Goal: Information Seeking & Learning: Learn about a topic

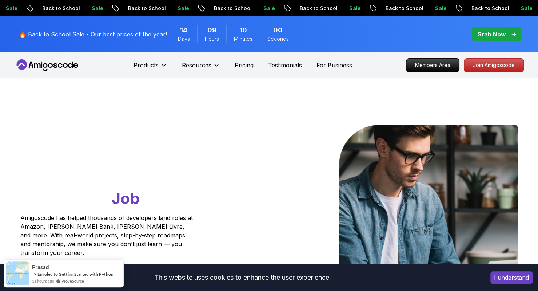
click at [516, 273] on button "I understand" at bounding box center [512, 277] width 42 height 12
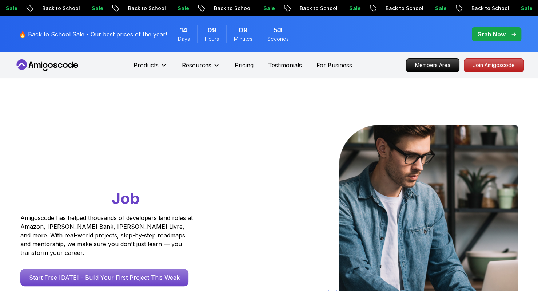
click at [54, 69] on icon at bounding box center [48, 65] width 66 height 12
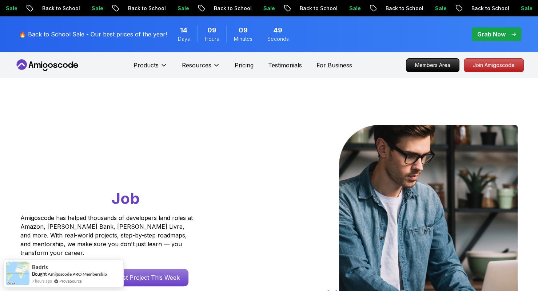
click at [420, 66] on p "Members Area" at bounding box center [433, 65] width 50 height 12
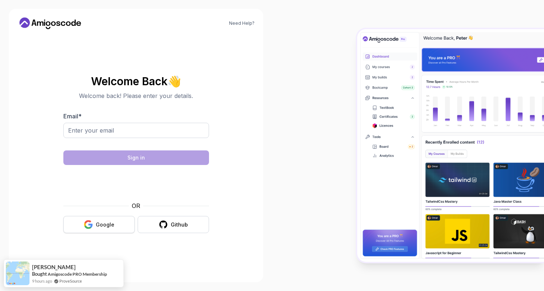
click at [82, 222] on button "Google" at bounding box center [98, 224] width 71 height 17
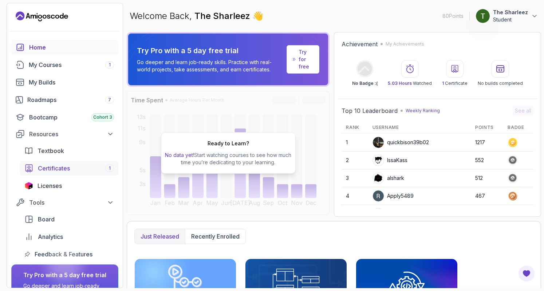
click at [79, 173] on link "Certificates 1" at bounding box center [69, 168] width 98 height 15
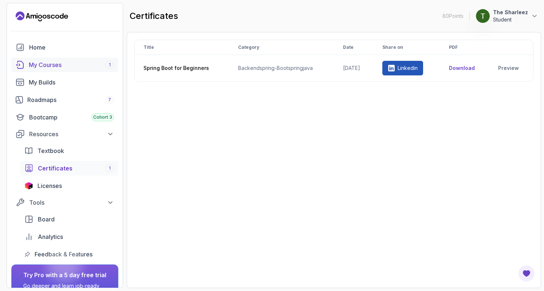
click at [59, 63] on div "My Courses 1" at bounding box center [71, 64] width 85 height 9
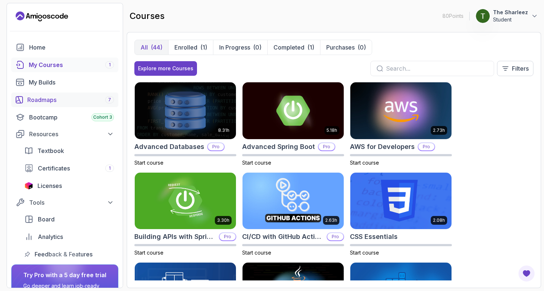
scroll to position [56, 0]
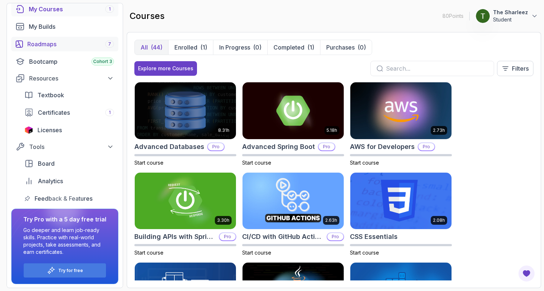
click at [42, 42] on div "Roadmaps 7" at bounding box center [70, 44] width 87 height 9
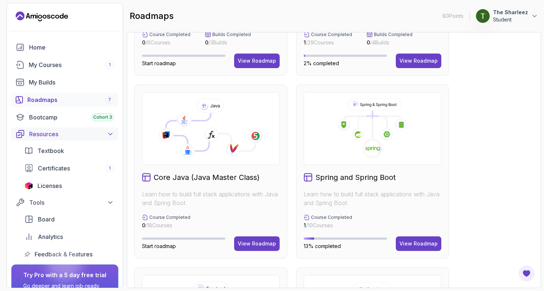
click at [60, 78] on div "My Builds" at bounding box center [71, 82] width 85 height 9
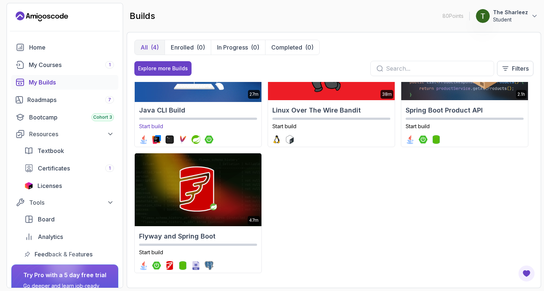
scroll to position [55, 0]
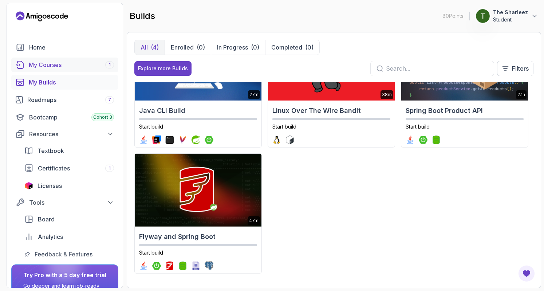
click at [53, 64] on div "My Courses 1" at bounding box center [71, 64] width 85 height 9
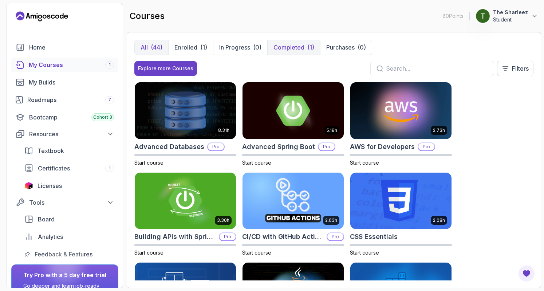
click at [285, 50] on p "Completed" at bounding box center [288, 47] width 31 height 9
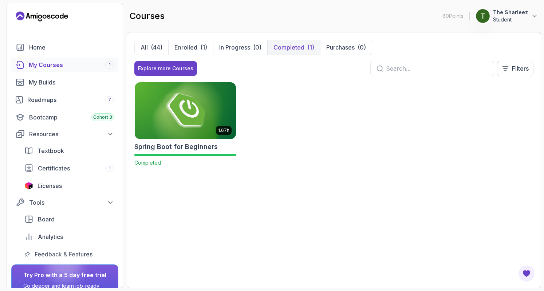
click at [193, 114] on img at bounding box center [185, 110] width 106 height 59
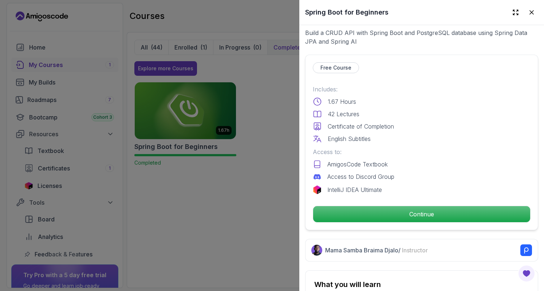
scroll to position [163, 0]
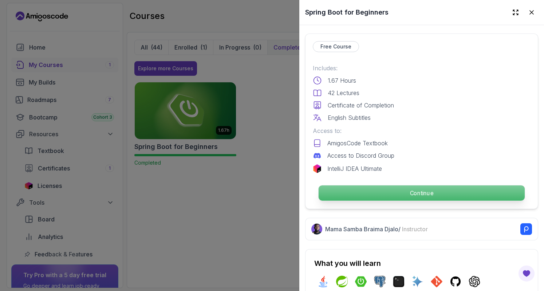
click at [368, 186] on p "Continue" at bounding box center [421, 192] width 206 height 15
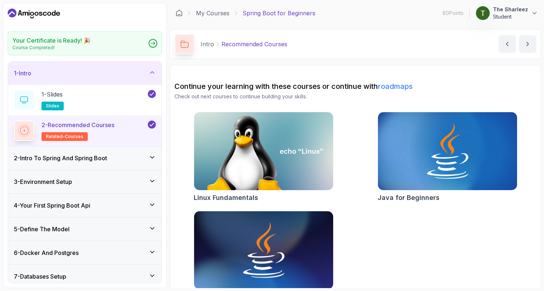
click at [120, 163] on div "2 - Intro To Spring And Spring Boot" at bounding box center [85, 157] width 154 height 23
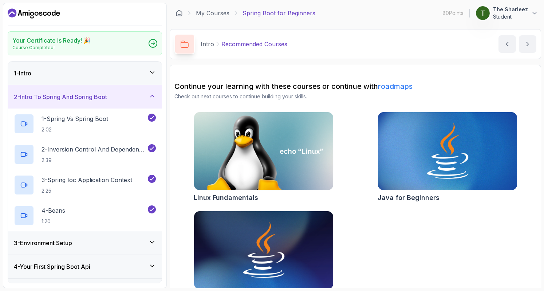
scroll to position [75, 0]
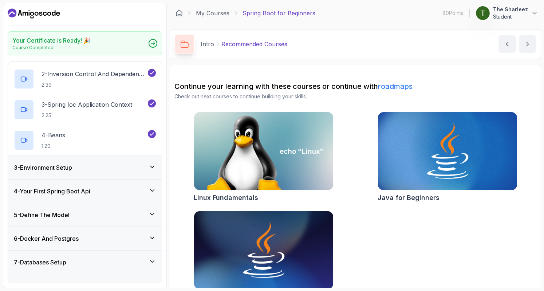
click at [104, 166] on div "3 - Environment Setup" at bounding box center [85, 167] width 142 height 9
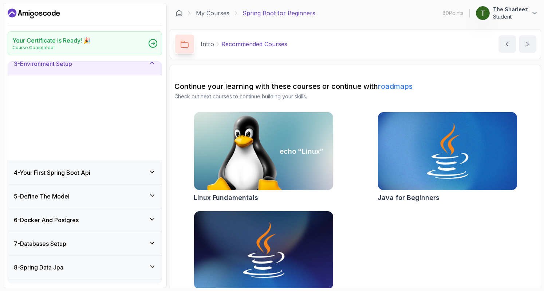
scroll to position [60, 0]
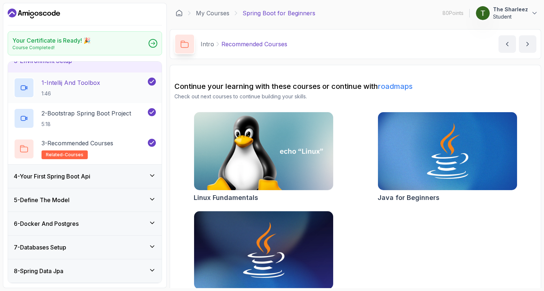
click at [71, 80] on p "1 - Intellij And Toolbox" at bounding box center [70, 82] width 59 height 9
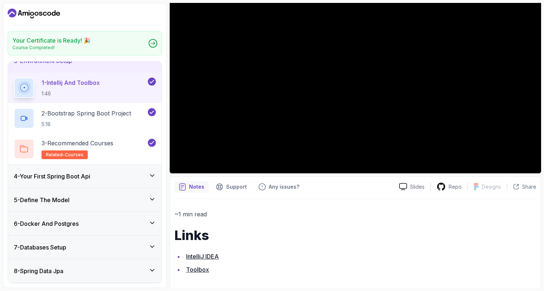
scroll to position [71, 0]
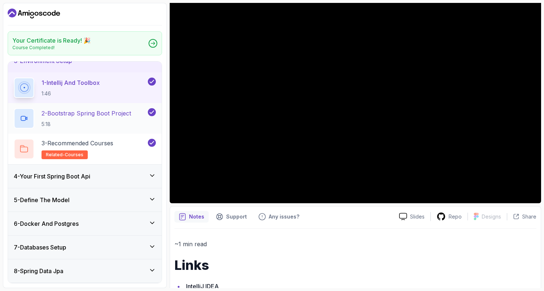
click at [65, 114] on p "2 - Bootstrap Spring Boot Project" at bounding box center [86, 113] width 90 height 9
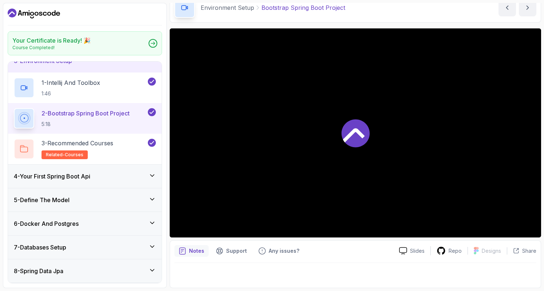
scroll to position [36, 0]
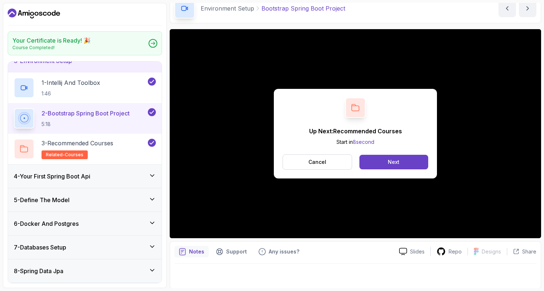
click at [108, 181] on div "4 - Your First Spring Boot Api" at bounding box center [85, 175] width 154 height 23
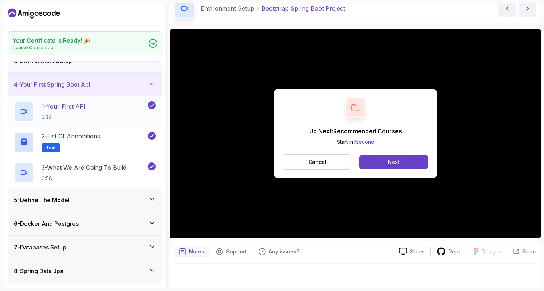
click at [110, 109] on div "1 - Your First API 5:34" at bounding box center [80, 111] width 132 height 20
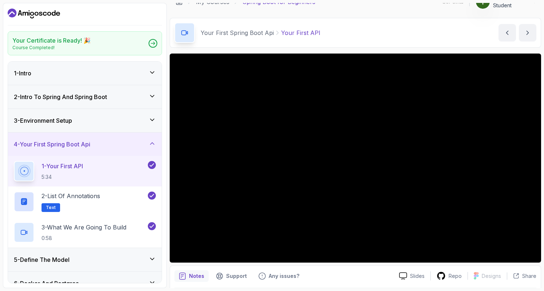
click at [47, 120] on h3 "3 - Environment Setup" at bounding box center [43, 120] width 58 height 9
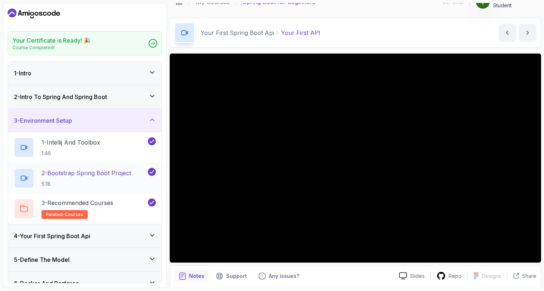
click at [68, 174] on p "2 - Bootstrap Spring Boot Project" at bounding box center [86, 172] width 90 height 9
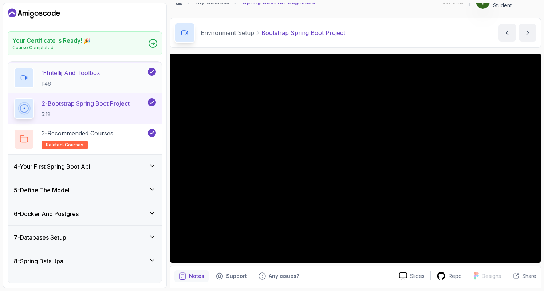
scroll to position [70, 0]
click at [96, 163] on div "4 - Your First Spring Boot Api" at bounding box center [85, 166] width 142 height 9
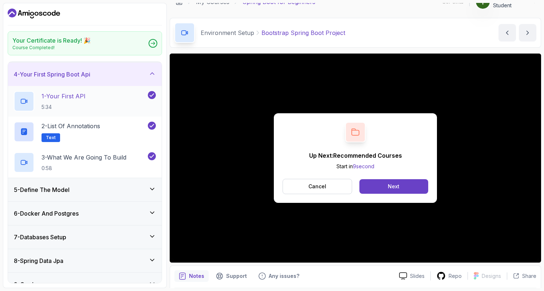
click at [89, 103] on div "1 - Your First API 5:34" at bounding box center [80, 101] width 132 height 20
